Goal: Find specific page/section: Find specific page/section

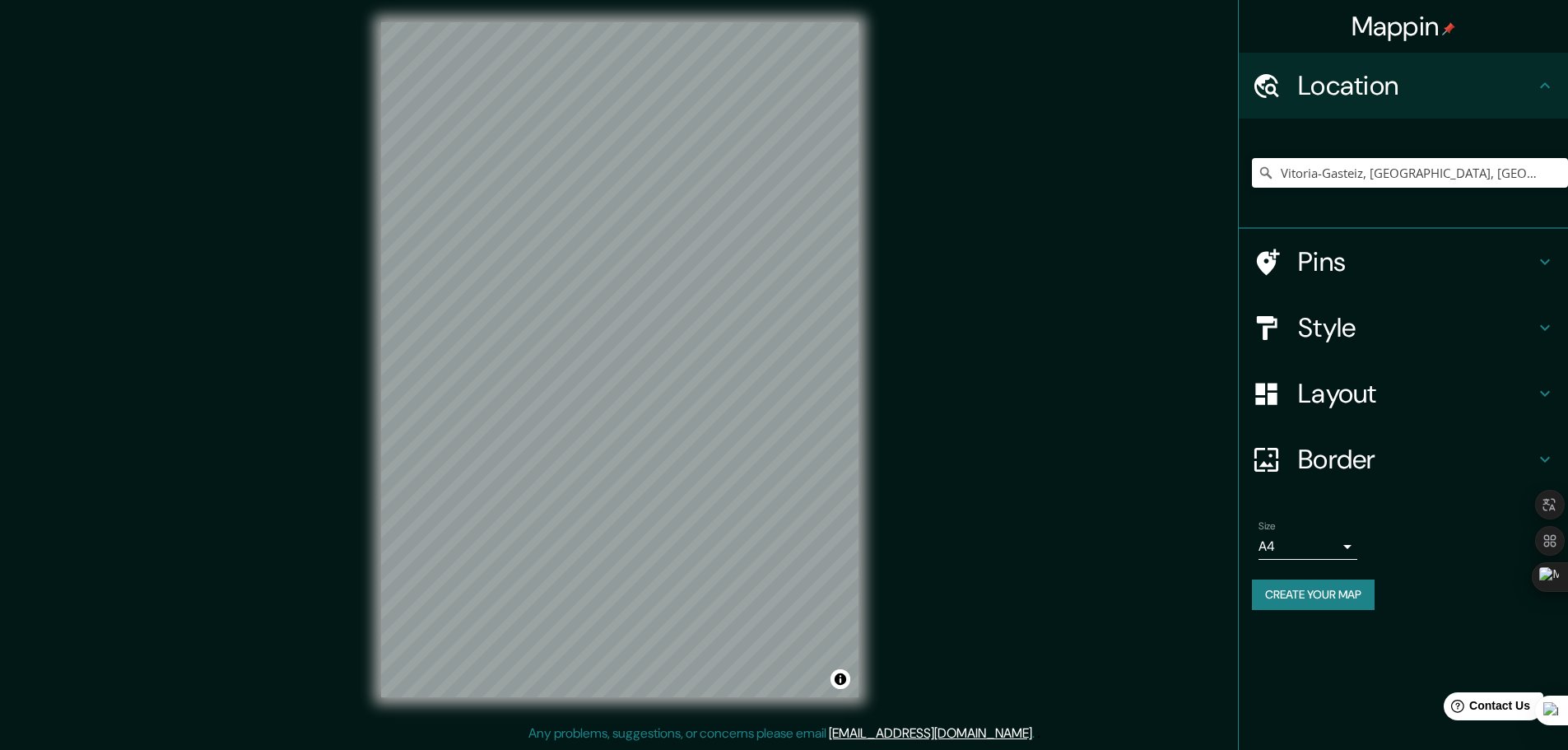
click at [1273, 178] on icon at bounding box center [1265, 172] width 16 height 16
click at [1265, 177] on icon at bounding box center [1265, 172] width 16 height 16
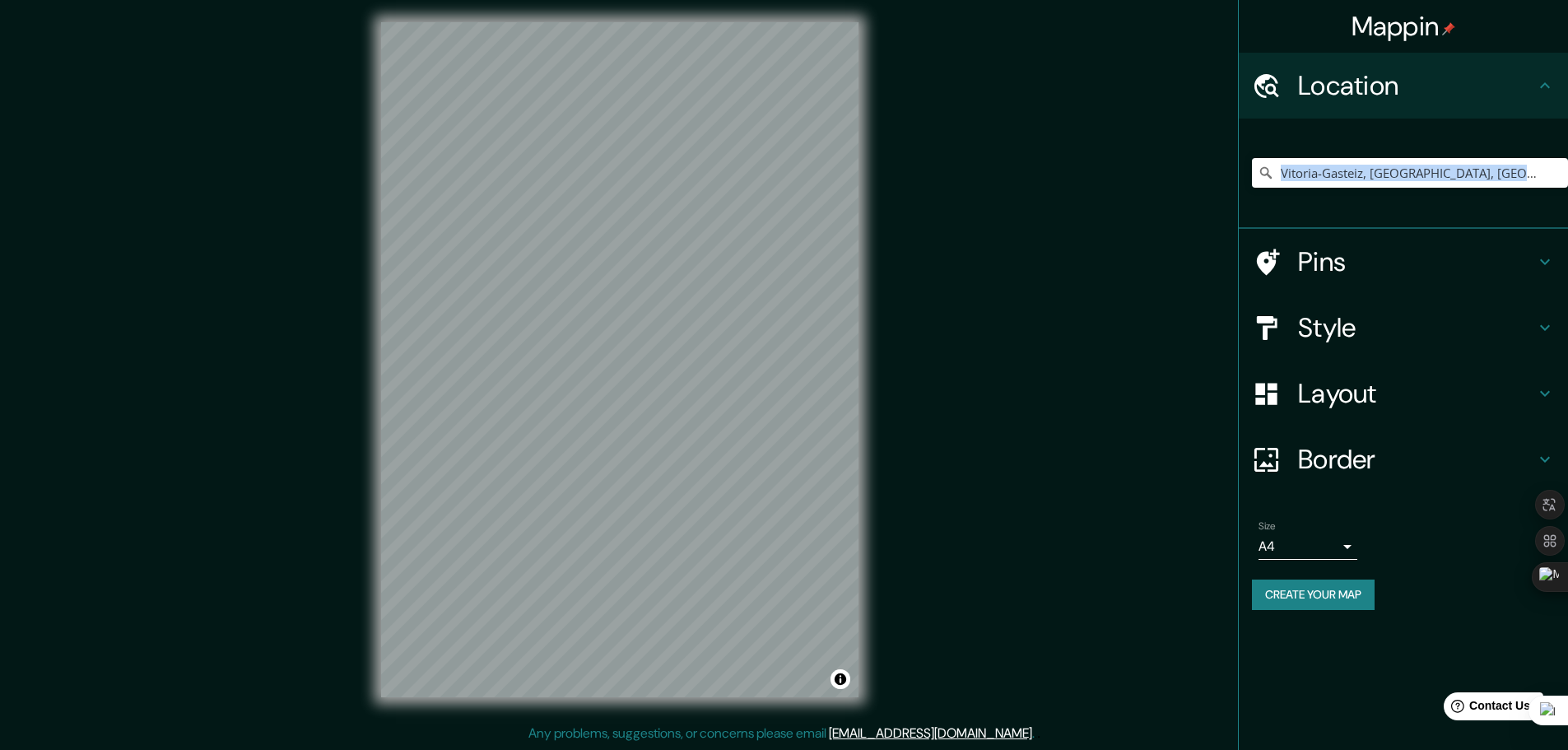
click at [1265, 177] on icon at bounding box center [1265, 172] width 16 height 16
click at [1469, 175] on input "Vitoria-Gasteiz, [GEOGRAPHIC_DATA], [GEOGRAPHIC_DATA]" at bounding box center [1410, 173] width 316 height 30
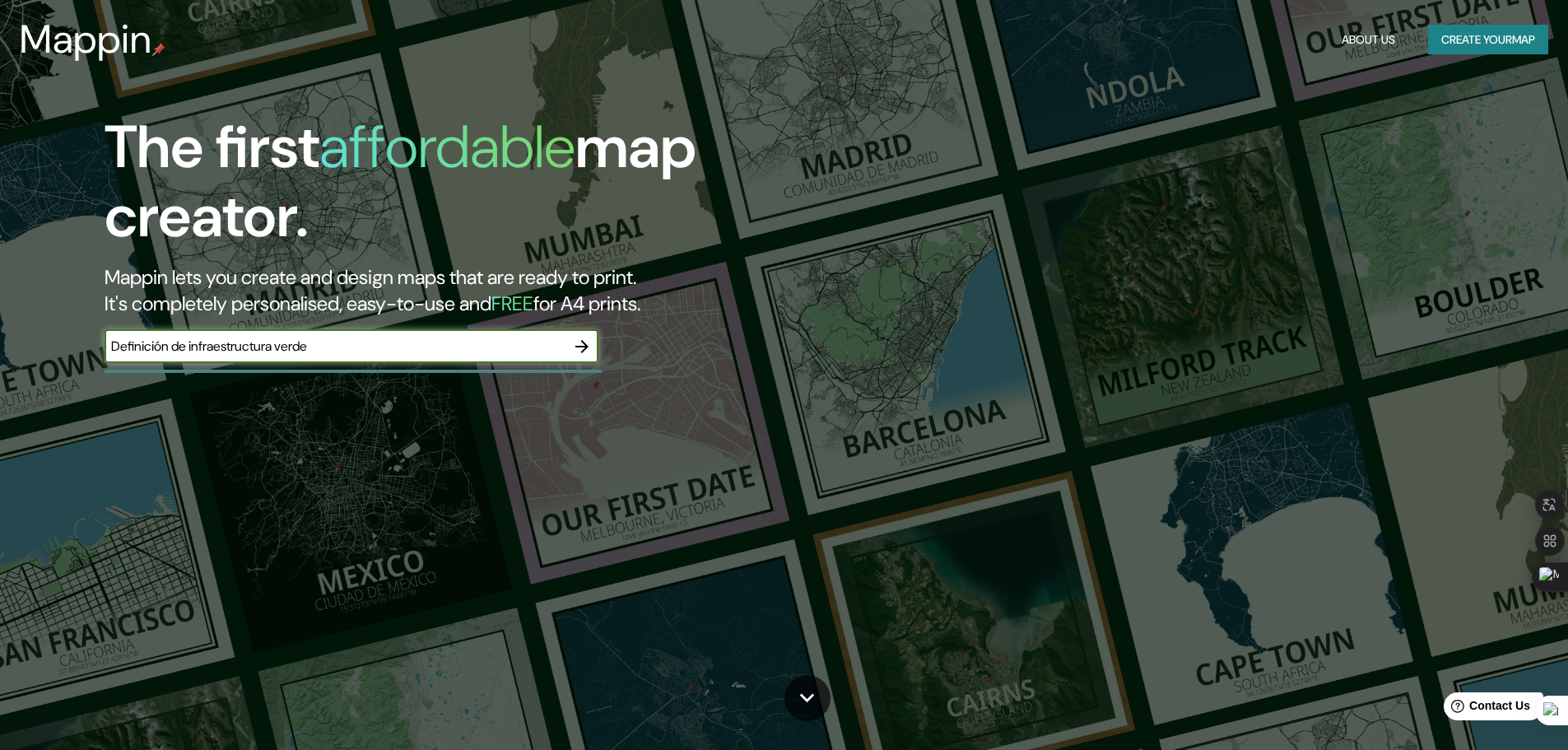
type input "Definición de infraestructura verde"
